Goal: Task Accomplishment & Management: Complete application form

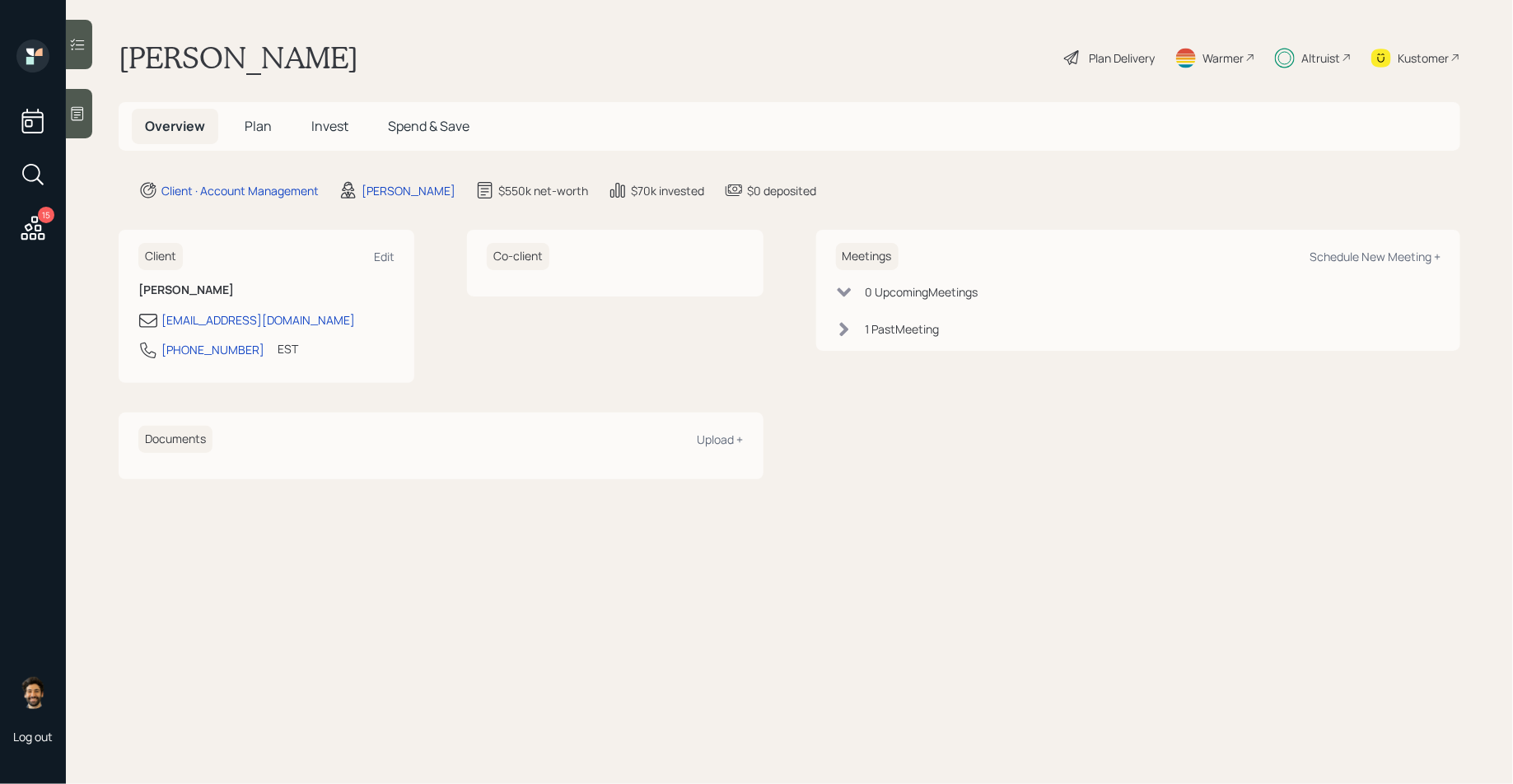
click at [1293, 50] on icon at bounding box center [1285, 58] width 20 height 21
click at [258, 126] on span "Plan" at bounding box center [258, 126] width 27 height 18
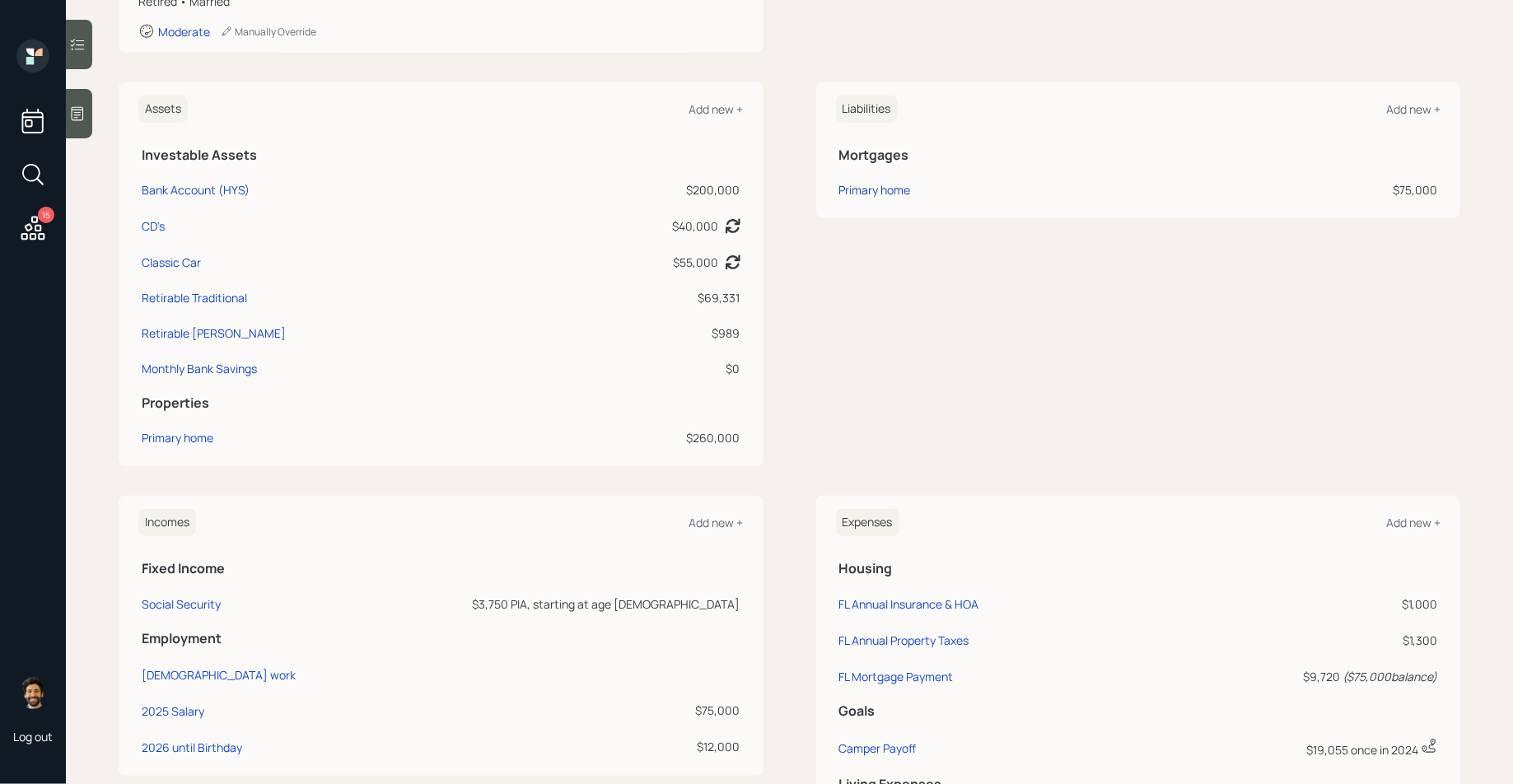
scroll to position [561, 0]
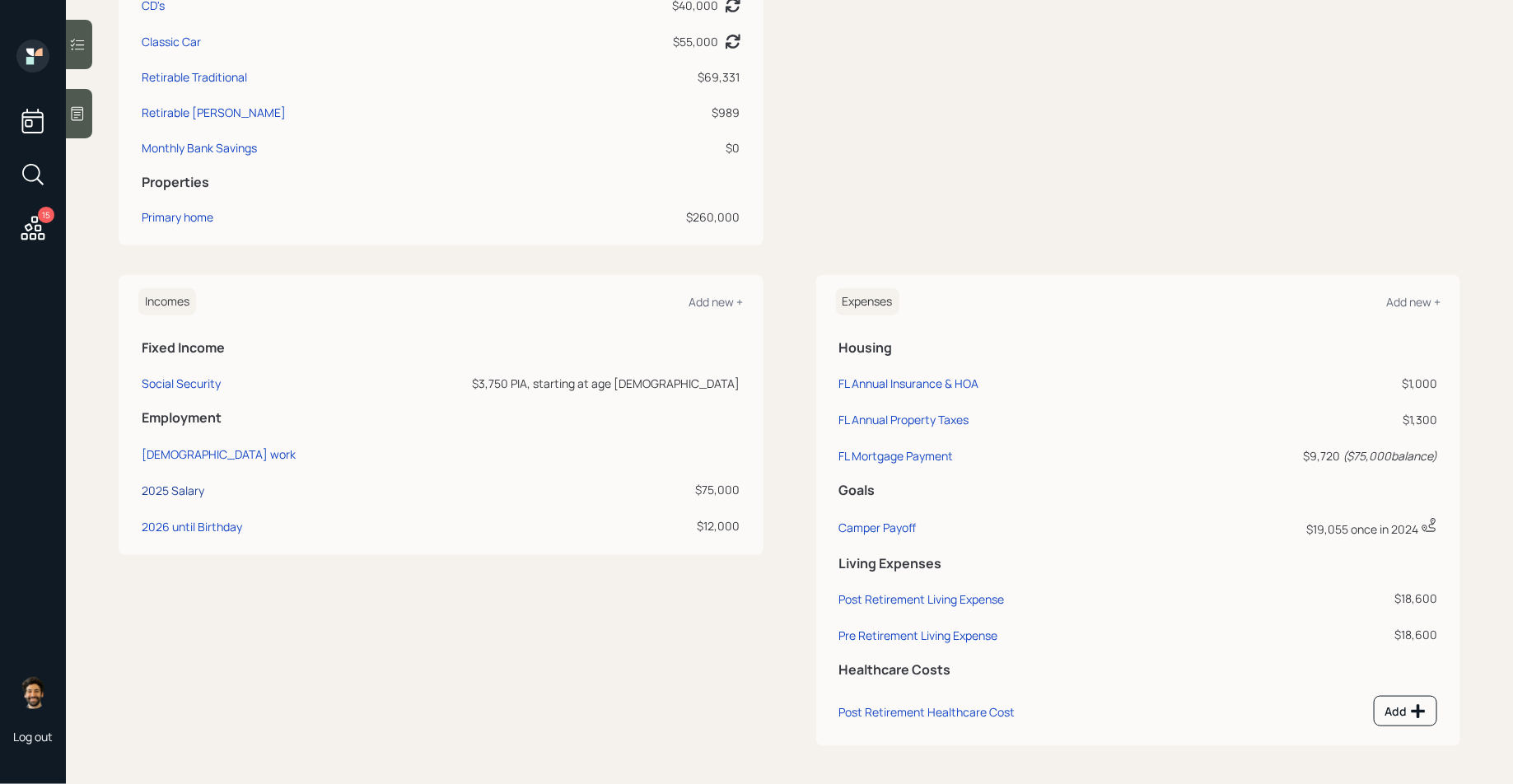
click at [180, 493] on div "2025 Salary" at bounding box center [173, 490] width 63 height 16
select select "other"
select select "earned"
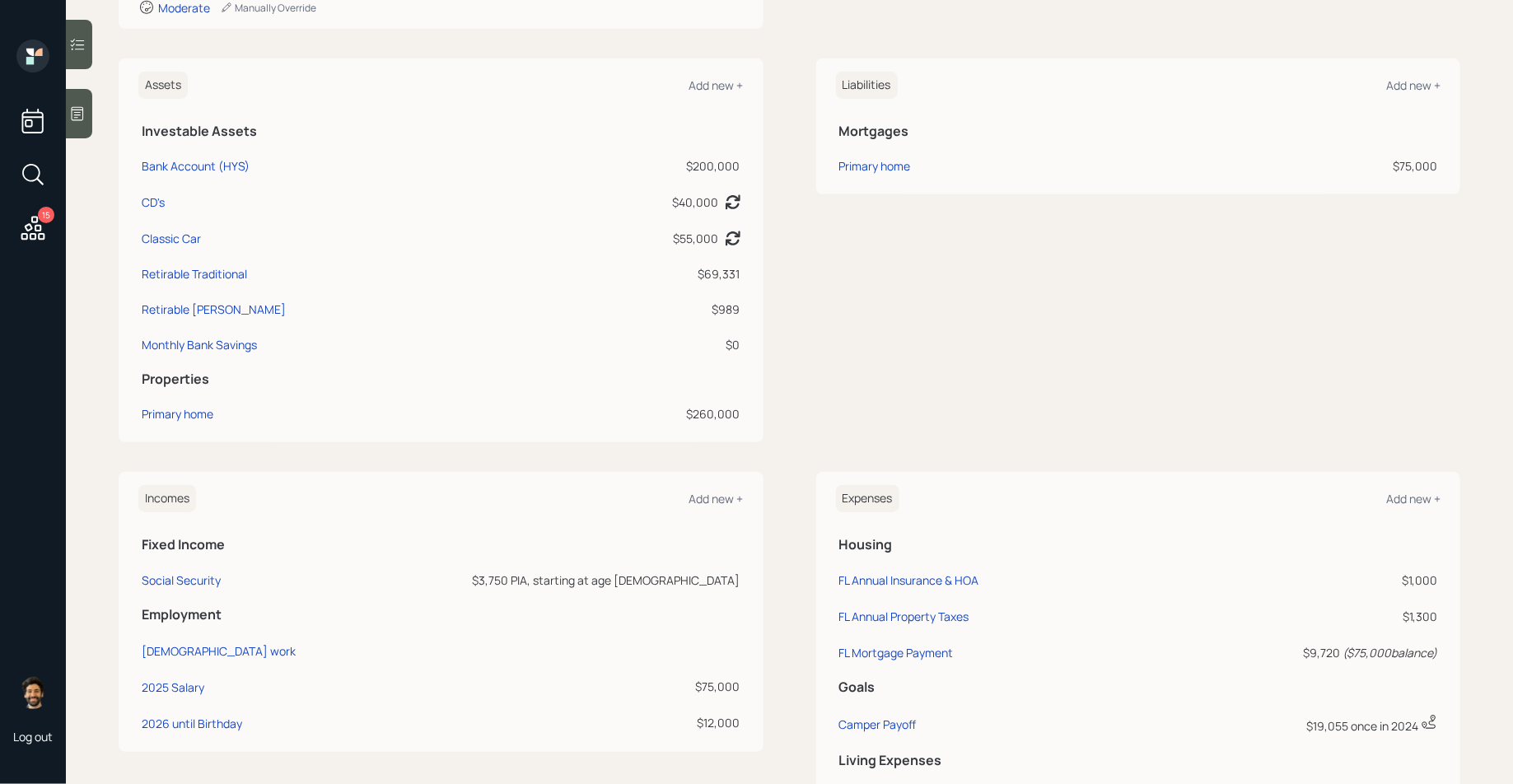
scroll to position [361, 0]
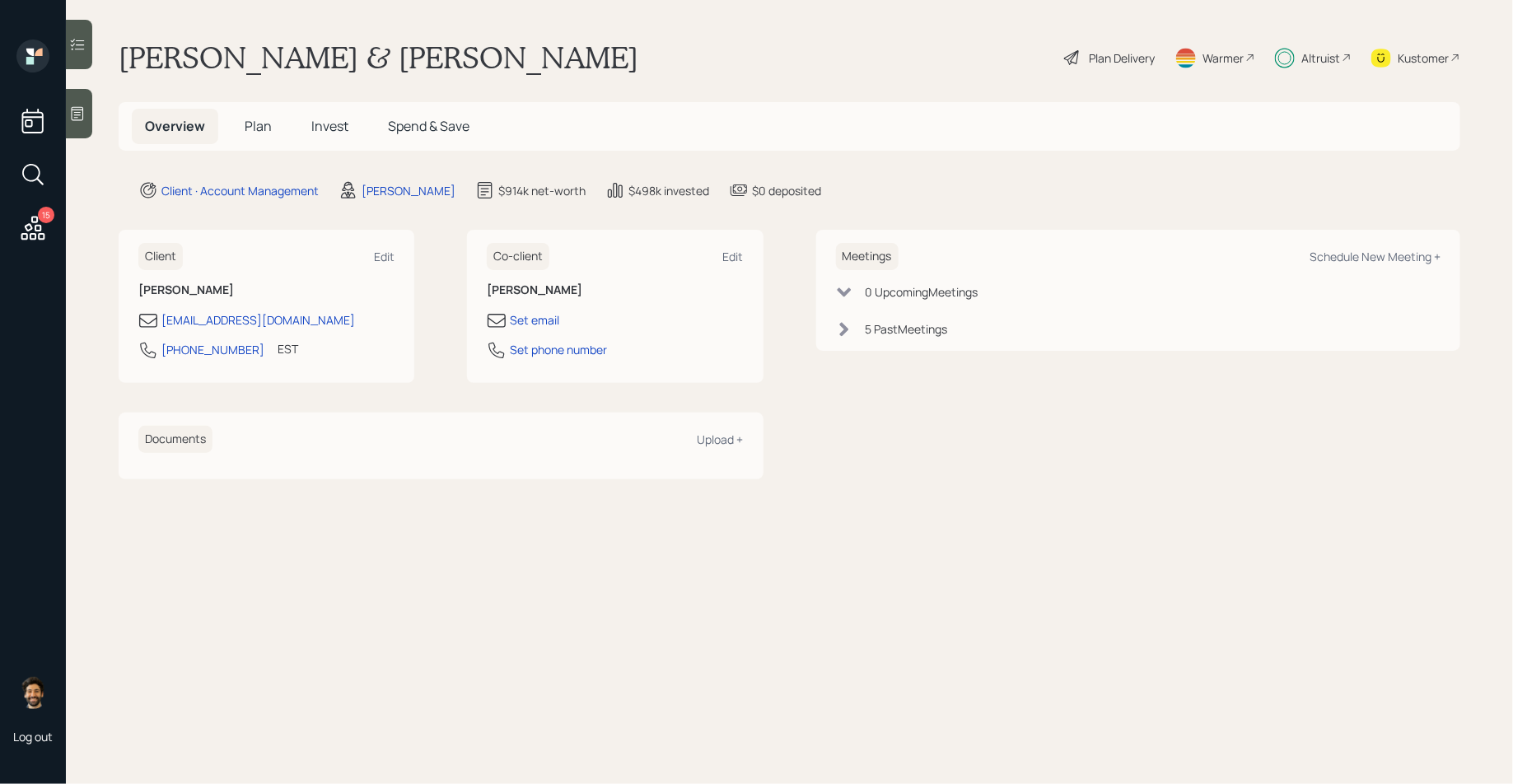
click at [34, 231] on icon at bounding box center [33, 228] width 30 height 30
